Goal: Transaction & Acquisition: Purchase product/service

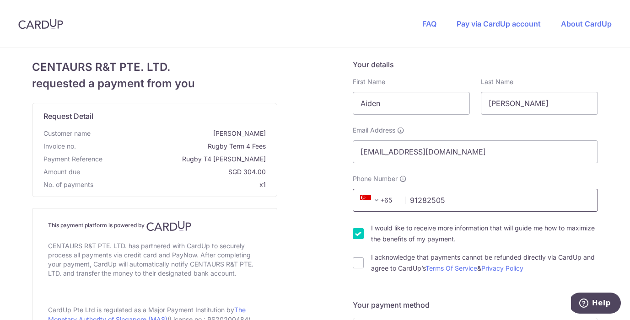
type input "91282505"
click at [512, 242] on label "I would like to receive more information that will guide me how to maximize the…" at bounding box center [484, 234] width 227 height 22
click at [364, 239] on input "I would like to receive more information that will guide me how to maximize the…" at bounding box center [358, 233] width 11 height 11
checkbox input "false"
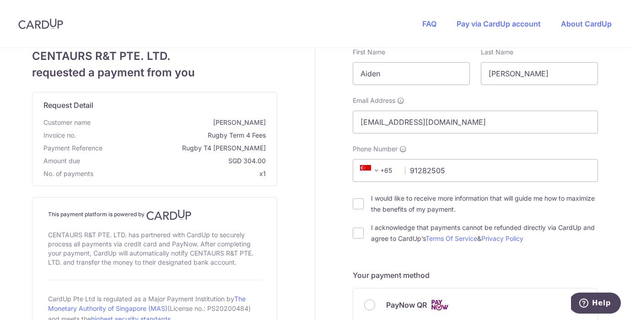
scroll to position [32, 0]
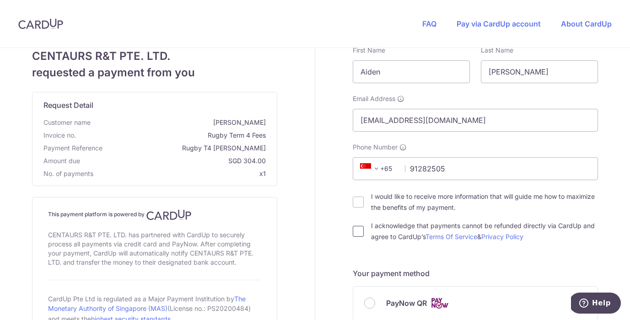
click at [353, 230] on input "I acknowledge that payments cannot be refunded directly via CardUp and agree to…" at bounding box center [358, 231] width 11 height 11
checkbox input "true"
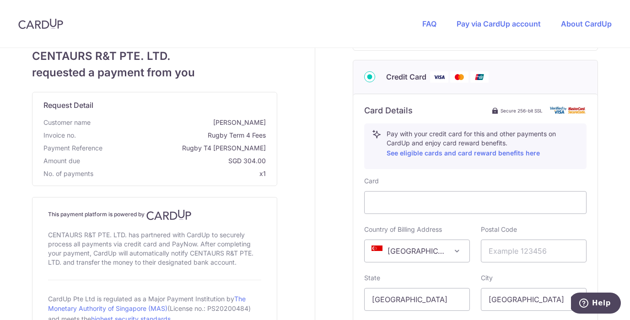
scroll to position [381, 0]
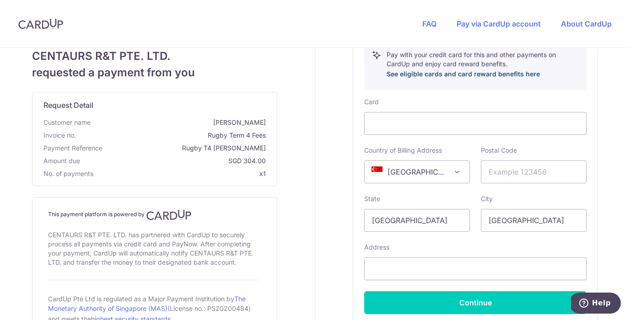
click at [460, 75] on link "See eligible cards and card reward benefits here" at bounding box center [463, 74] width 153 height 8
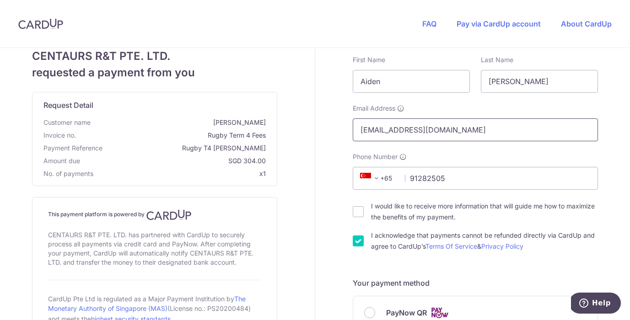
scroll to position [240, 0]
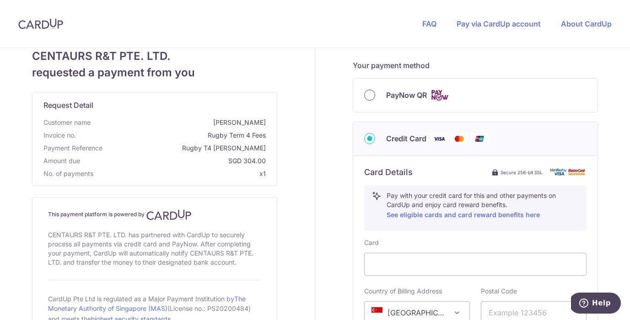
click at [367, 96] on input "PayNow QR" at bounding box center [369, 95] width 11 height 11
radio input "true"
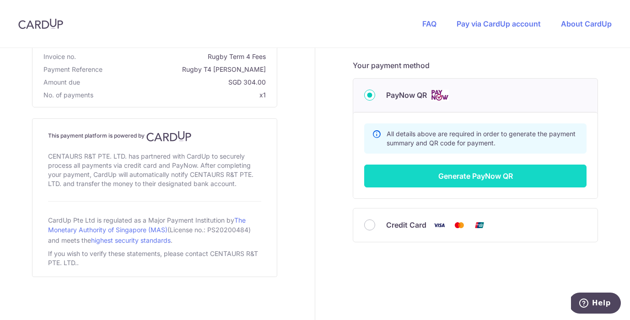
click at [482, 178] on button "Generate PayNow QR" at bounding box center [475, 176] width 222 height 23
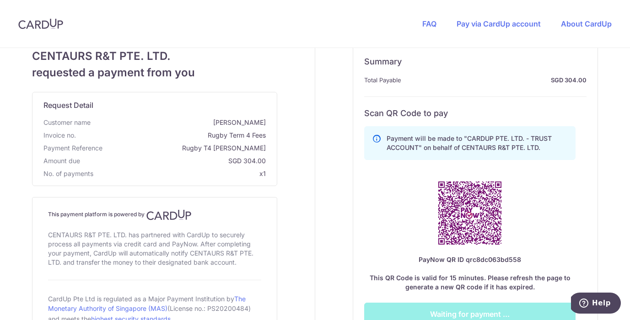
scroll to position [329, 0]
